Goal: Task Accomplishment & Management: Manage account settings

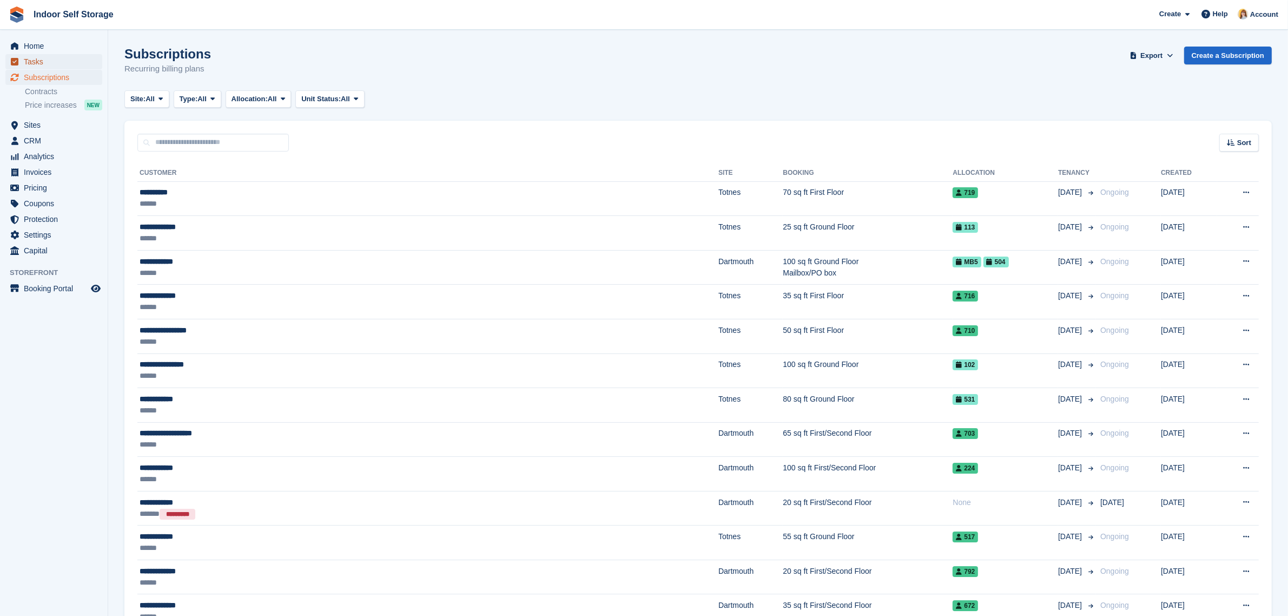
click at [35, 57] on span "Tasks" at bounding box center [56, 61] width 65 height 15
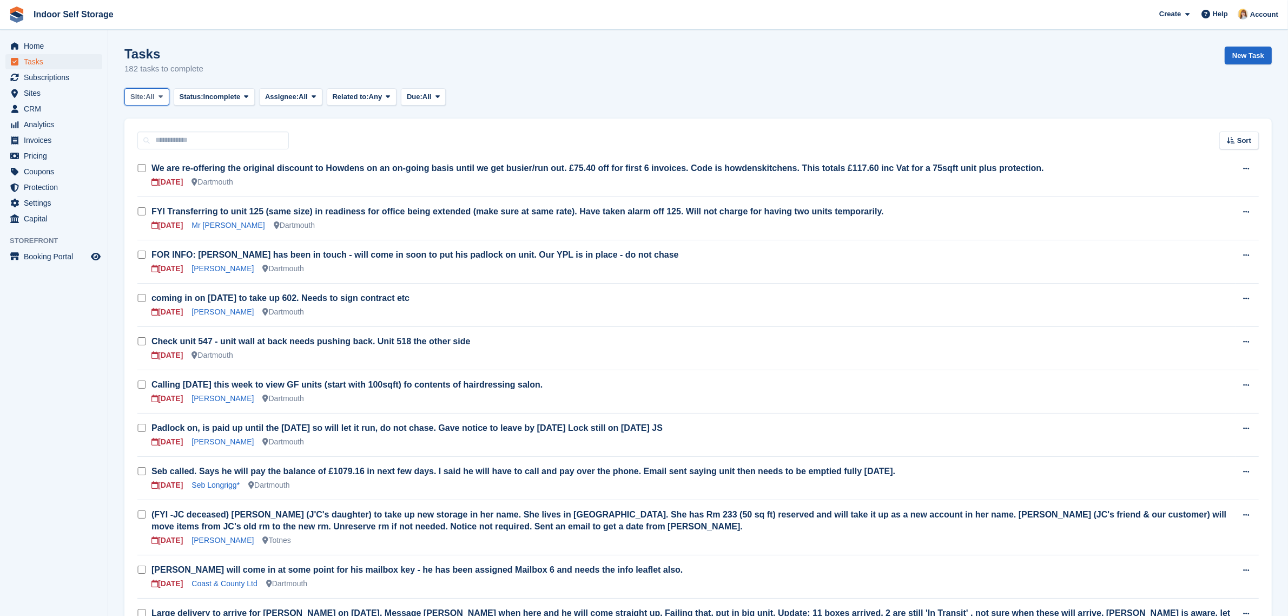
click at [157, 97] on span at bounding box center [160, 97] width 9 height 9
drag, startPoint x: 653, startPoint y: 50, endPoint x: 660, endPoint y: 74, distance: 24.3
click at [655, 55] on div "Tasks 182 tasks to complete New Task" at bounding box center [697, 68] width 1147 height 42
click at [151, 102] on button "Site: All" at bounding box center [146, 97] width 45 height 18
click at [908, 428] on h3 "Padlock on, is paid up until the [DATE] so will let it run, do not chase. Gave …" at bounding box center [693, 428] width 1085 height 12
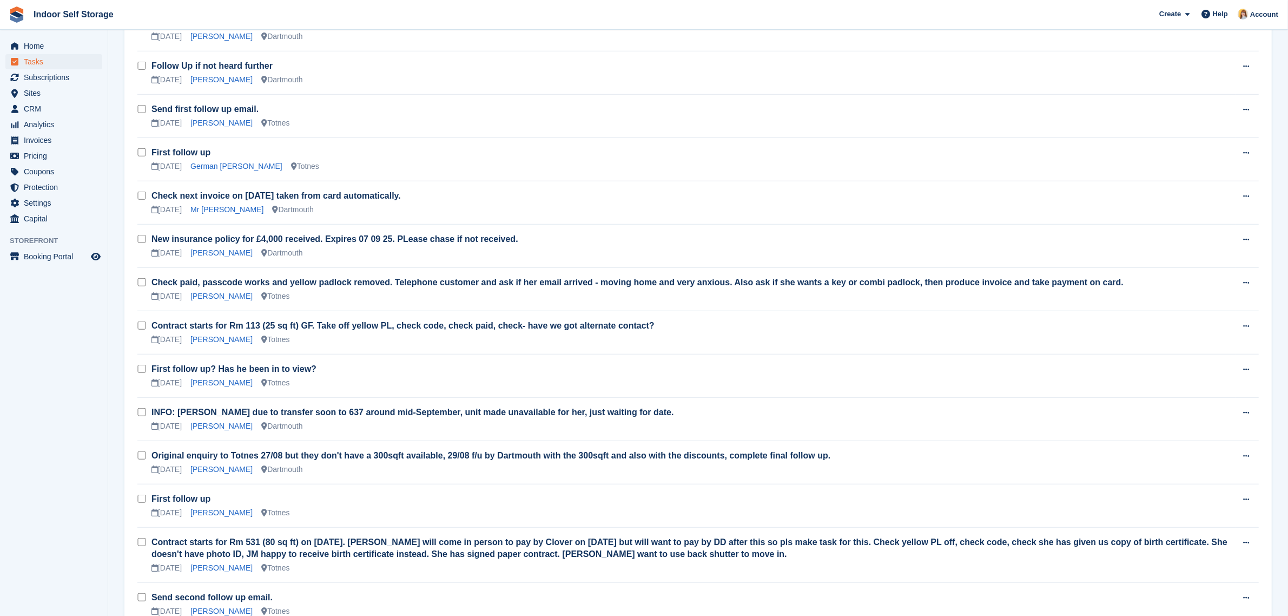
scroll to position [1082, 0]
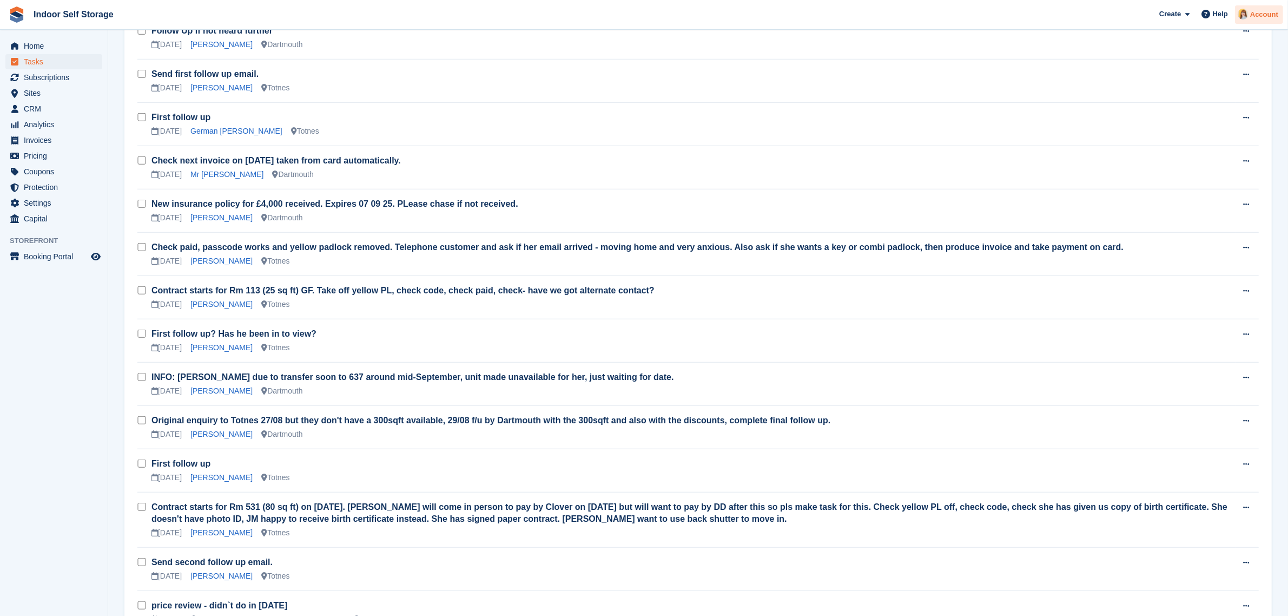
click at [1256, 22] on div "Account" at bounding box center [1259, 14] width 48 height 19
drag, startPoint x: 1183, startPoint y: 106, endPoint x: 1025, endPoint y: 109, distance: 157.5
click at [1180, 106] on div "Logout" at bounding box center [1178, 107] width 25 height 11
